Goal: Task Accomplishment & Management: Complete application form

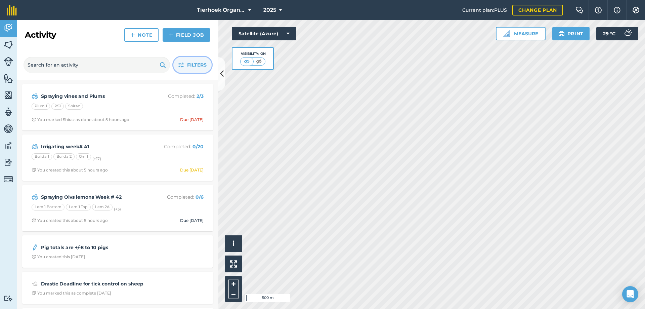
click at [191, 66] on span "Filters" at bounding box center [196, 64] width 19 height 7
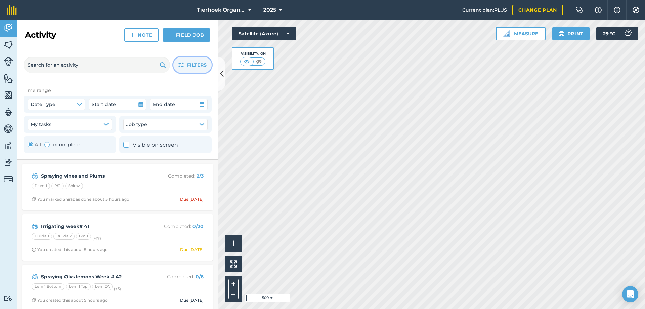
click at [47, 144] on div "Toggle Activity" at bounding box center [46, 144] width 5 height 5
radio input "false"
radio input "true"
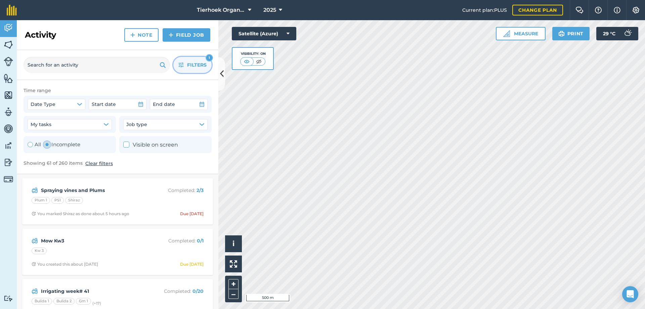
click at [195, 65] on span "Filters" at bounding box center [196, 64] width 19 height 7
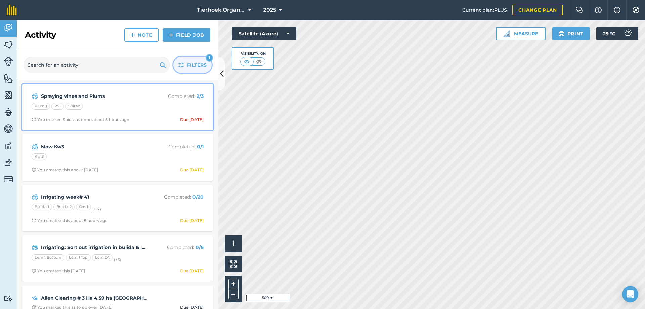
click at [144, 110] on div "Plum 1 PS1 Shiraz" at bounding box center [118, 107] width 172 height 9
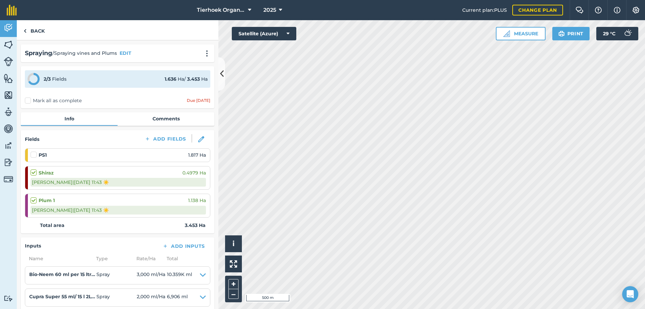
click at [32, 151] on label at bounding box center [35, 151] width 8 height 0
click at [32, 155] on input "checkbox" at bounding box center [33, 153] width 4 height 4
checkbox input "false"
select select "Sunny"
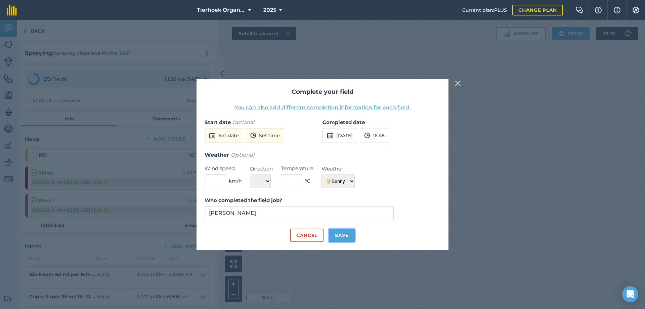
click at [341, 239] on button "Save" at bounding box center [342, 235] width 26 height 13
checkbox input "true"
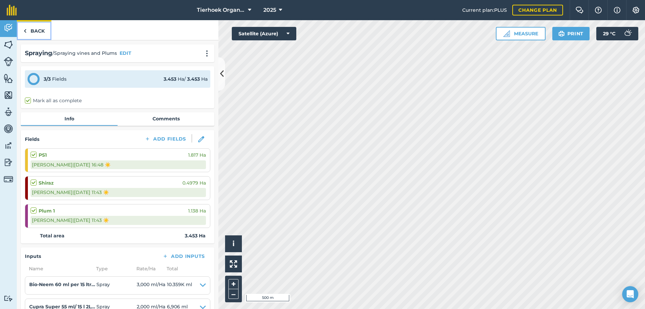
click at [32, 30] on link "Back" at bounding box center [34, 30] width 35 height 20
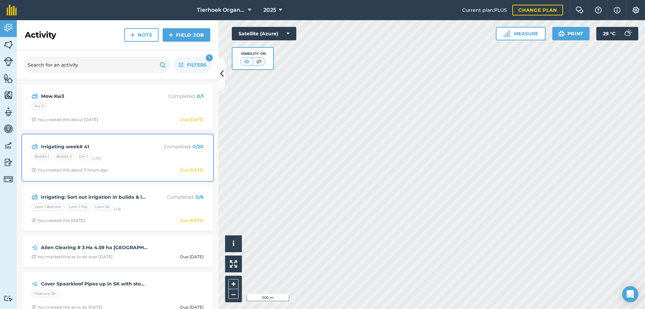
click at [121, 155] on div "Bulida 1 Bulida 2 Gm 1 (+ 17 )" at bounding box center [118, 157] width 172 height 9
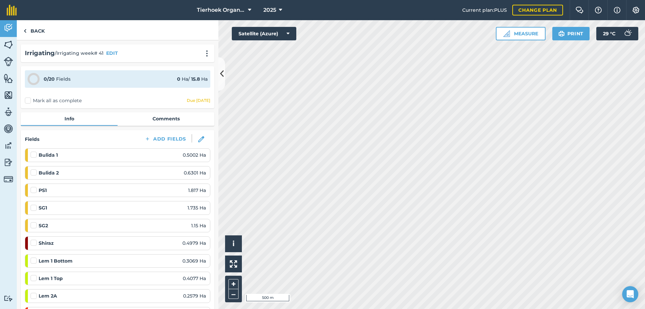
click at [29, 100] on label "Mark all as complete" at bounding box center [53, 100] width 57 height 7
click at [29, 100] on input "Mark all as complete" at bounding box center [27, 99] width 4 height 4
checkbox input "false"
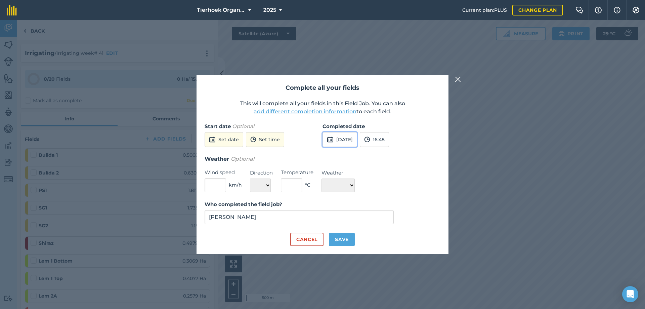
click at [352, 139] on button "[DATE]" at bounding box center [340, 139] width 35 height 15
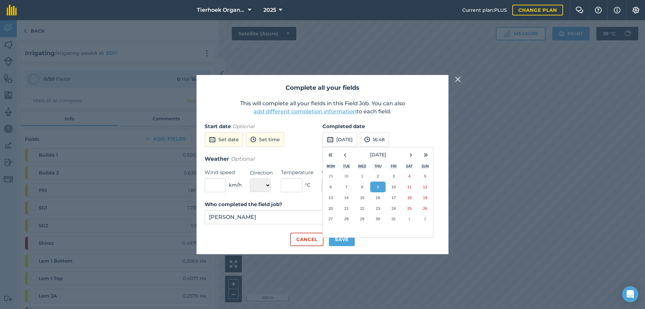
click at [379, 186] on abbr "9" at bounding box center [378, 187] width 2 height 4
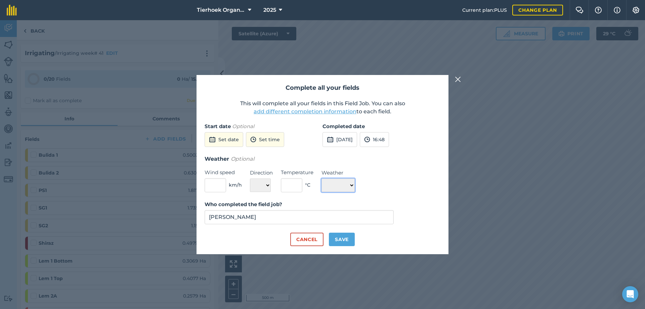
click at [355, 187] on select "☀️ Sunny 🌧 Rainy ⛅️ Cloudy 🌨 Snow ❄️ Icy" at bounding box center [338, 184] width 33 height 13
select select "Sunny"
click at [322, 178] on select "☀️ Sunny 🌧 Rainy ⛅️ Cloudy 🌨 Snow ❄️ Icy" at bounding box center [338, 184] width 33 height 13
click at [344, 242] on button "Save" at bounding box center [342, 239] width 26 height 13
checkbox input "true"
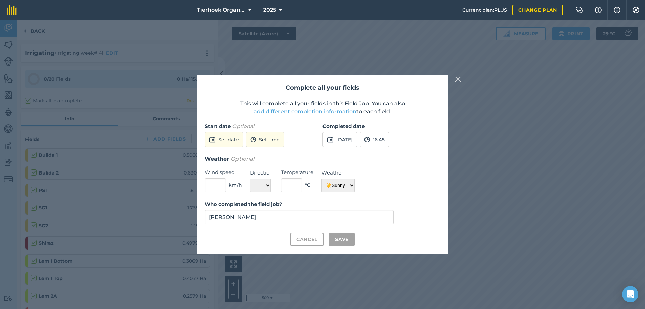
checkbox input "true"
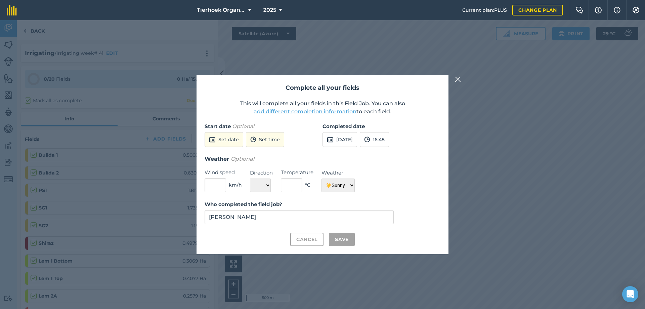
checkbox input "true"
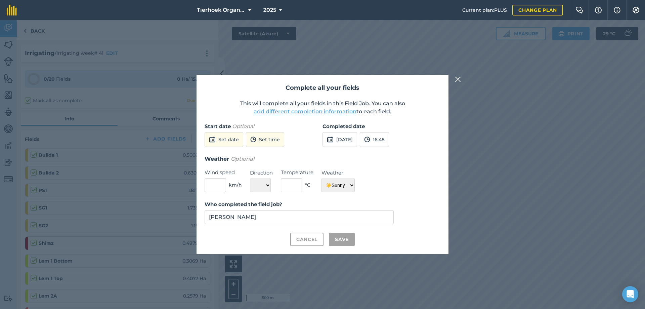
checkbox input "true"
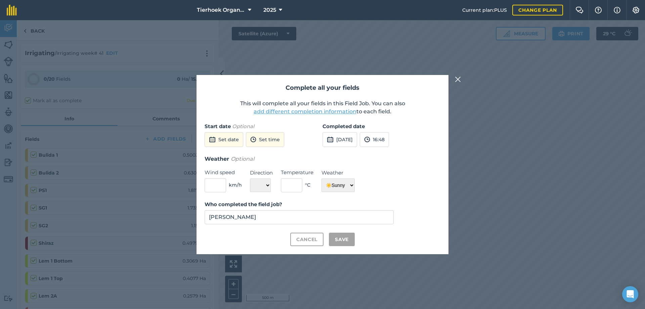
checkbox input "true"
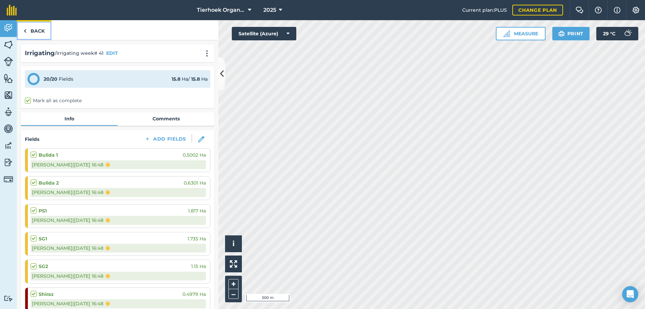
click at [38, 28] on link "Back" at bounding box center [34, 30] width 35 height 20
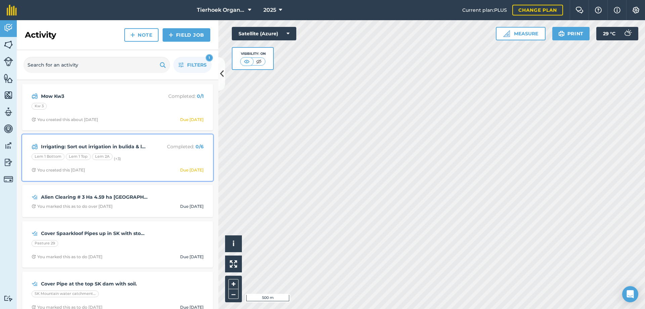
click at [141, 161] on div "Lem 1 Bottom Lem 1 Top Lem 2A (+ 3 )" at bounding box center [118, 157] width 172 height 9
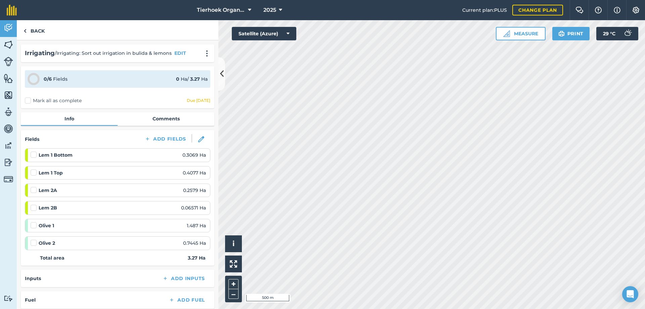
click at [28, 102] on label "Mark all as complete" at bounding box center [53, 100] width 57 height 7
click at [28, 101] on input "Mark all as complete" at bounding box center [27, 99] width 4 height 4
checkbox input "false"
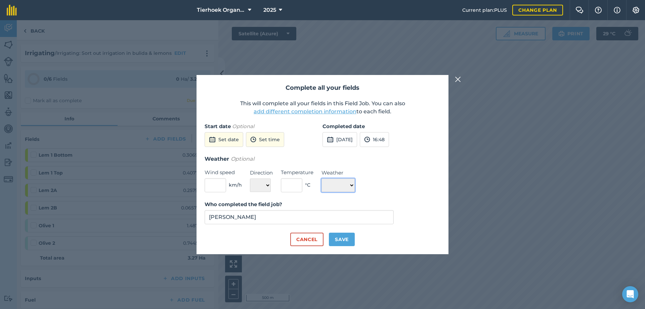
drag, startPoint x: 355, startPoint y: 185, endPoint x: 352, endPoint y: 188, distance: 4.1
click at [355, 185] on select "☀️ Sunny 🌧 Rainy ⛅️ Cloudy 🌨 Snow ❄️ Icy" at bounding box center [338, 184] width 33 height 13
select select "Sunny"
click at [322, 178] on select "☀️ Sunny 🌧 Rainy ⛅️ Cloudy 🌨 Snow ❄️ Icy" at bounding box center [338, 184] width 33 height 13
click at [339, 236] on button "Save" at bounding box center [342, 239] width 26 height 13
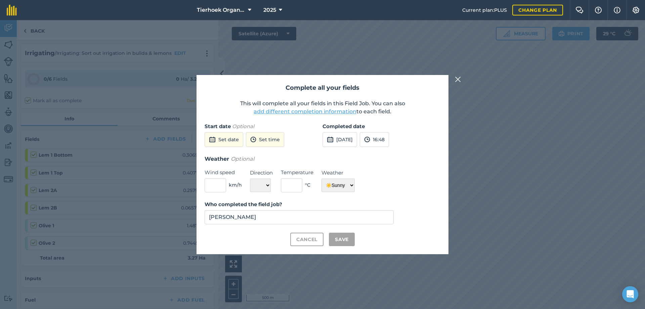
checkbox input "true"
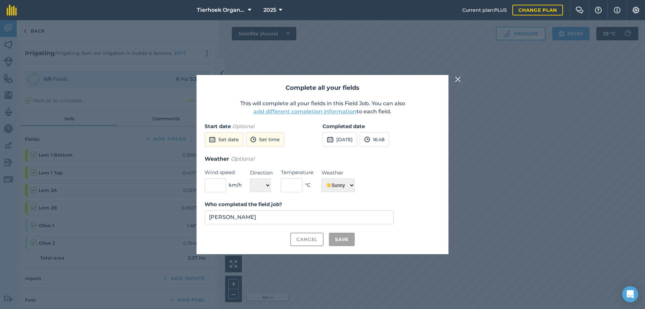
checkbox input "true"
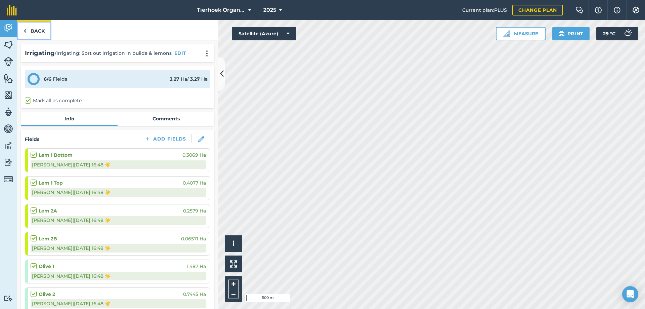
click at [37, 29] on link "Back" at bounding box center [34, 30] width 35 height 20
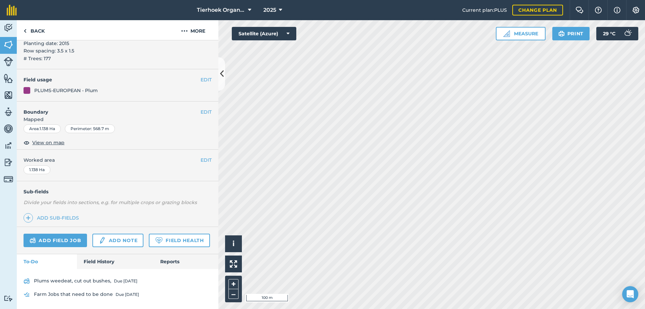
scroll to position [114, 0]
click at [67, 233] on link "Add field job" at bounding box center [56, 239] width 64 height 13
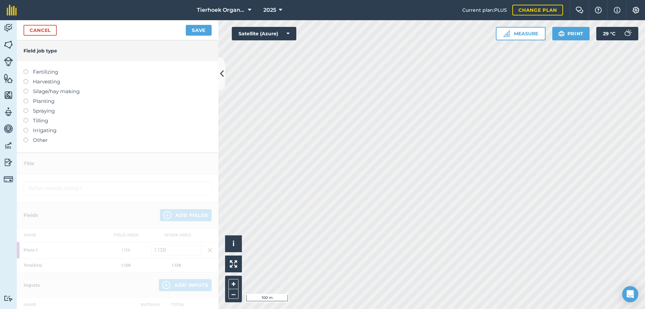
click at [27, 69] on label at bounding box center [28, 69] width 9 height 0
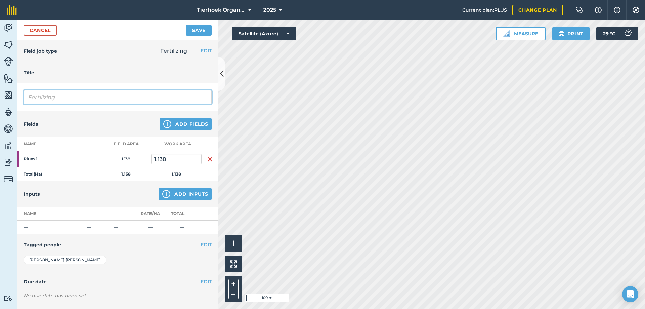
click at [63, 95] on input "Fertilizing" at bounding box center [118, 97] width 188 height 14
type input "Fertilizing"
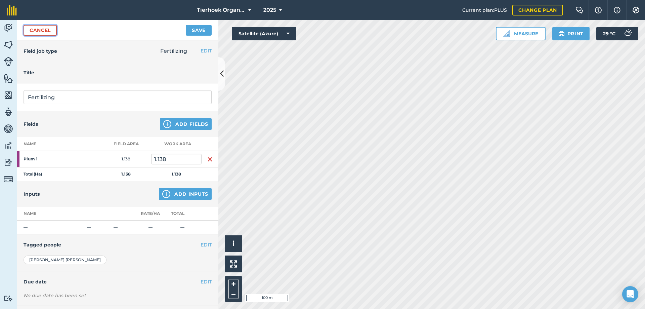
click at [29, 28] on link "Cancel" at bounding box center [40, 30] width 33 height 11
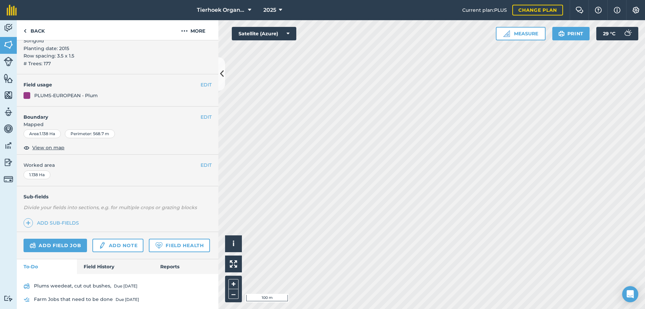
scroll to position [101, 0]
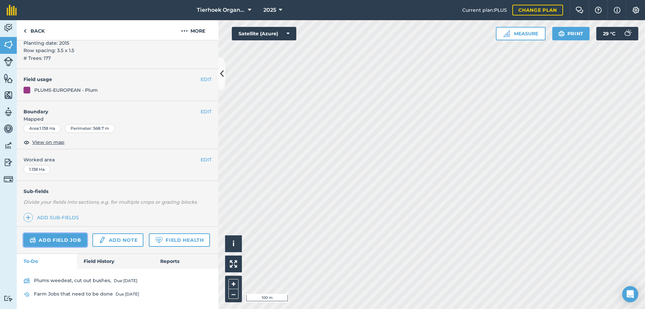
click at [56, 233] on link "Add field job" at bounding box center [56, 239] width 64 height 13
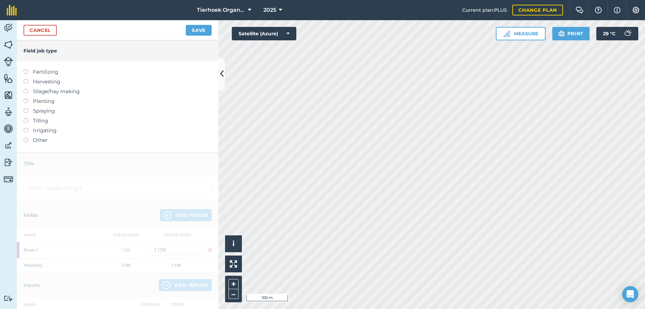
click at [27, 128] on label at bounding box center [28, 128] width 9 height 0
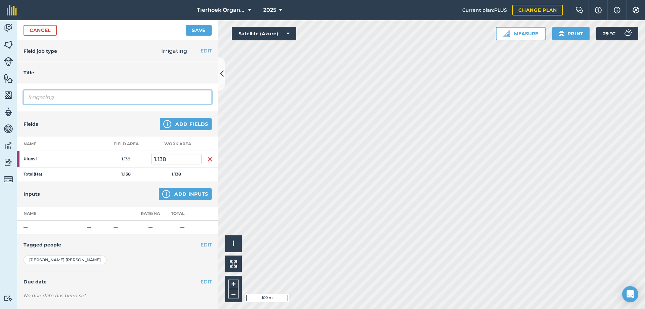
click at [80, 99] on input "Irrigating" at bounding box center [118, 97] width 188 height 14
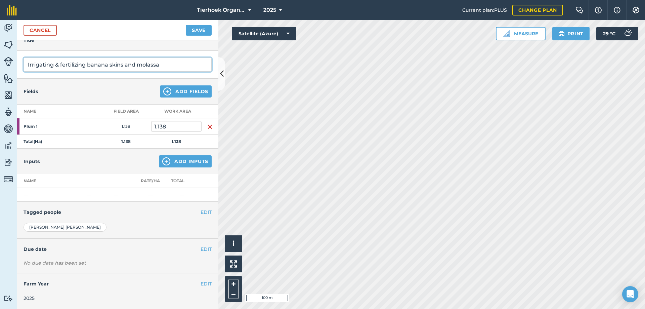
type input "Irrigating & fertilizing banana skins and molassa"
click at [201, 250] on button "EDIT" at bounding box center [206, 248] width 11 height 7
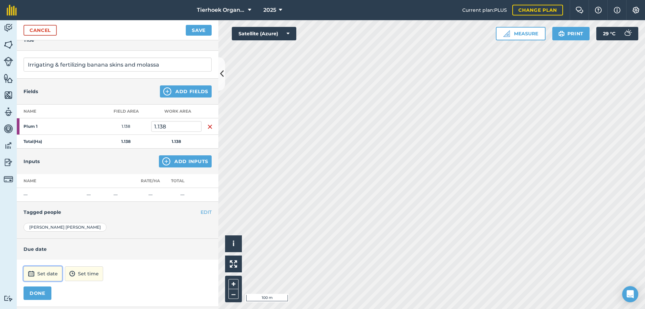
click at [55, 272] on button "Set date" at bounding box center [43, 273] width 39 height 15
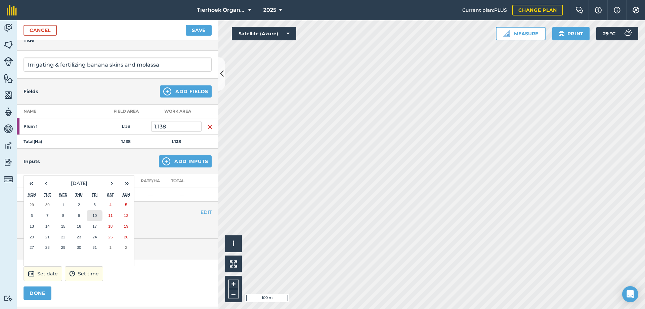
click at [92, 217] on button "10" at bounding box center [95, 215] width 16 height 11
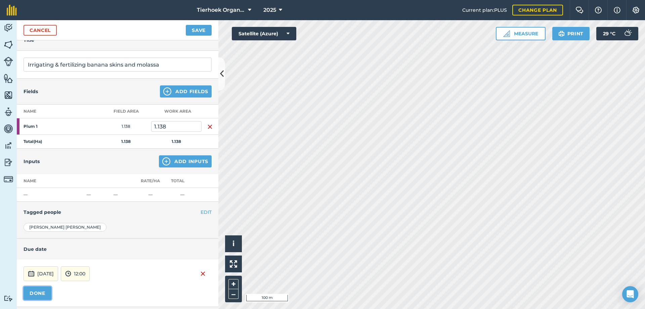
click at [43, 287] on button "DONE" at bounding box center [38, 292] width 28 height 13
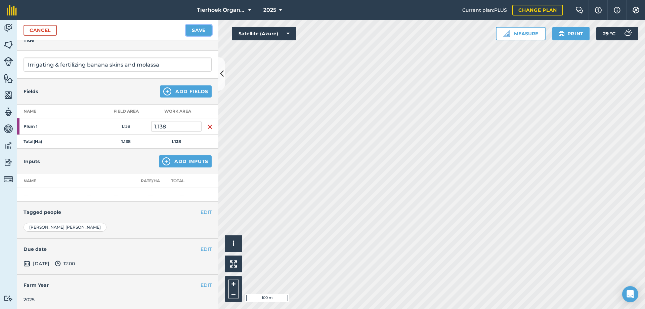
click at [189, 32] on button "Save" at bounding box center [199, 30] width 26 height 11
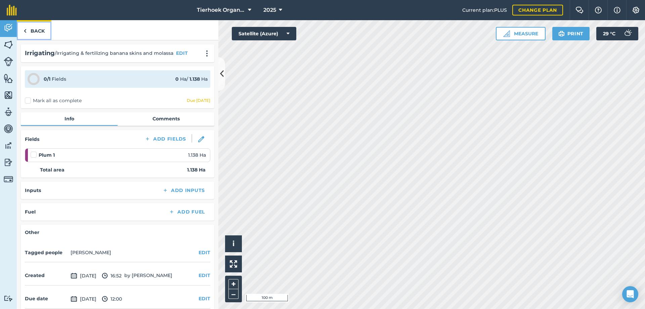
click at [37, 29] on link "Back" at bounding box center [34, 30] width 35 height 20
